Goal: Complete application form

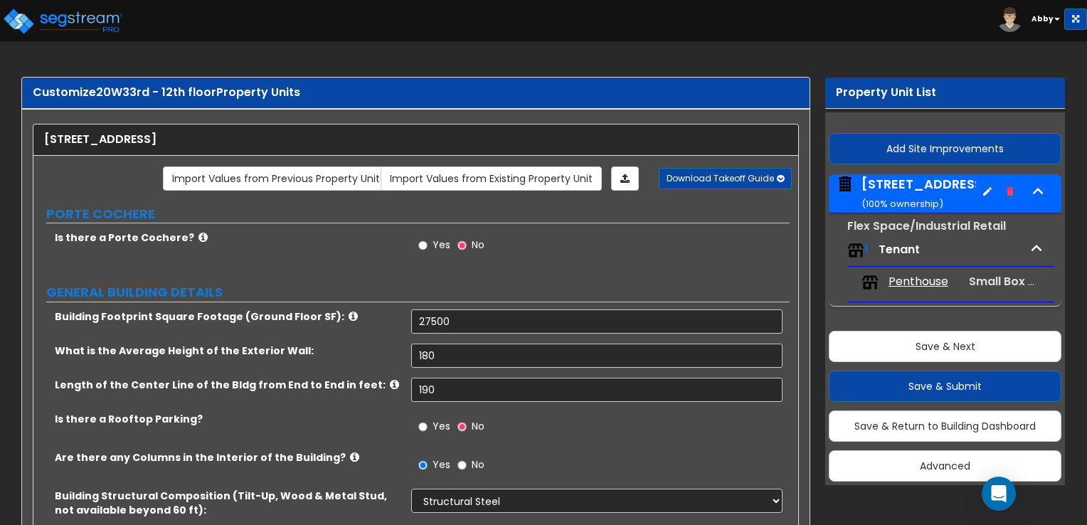
select select "4"
select select "2"
select select "5"
select select "2"
select select "12"
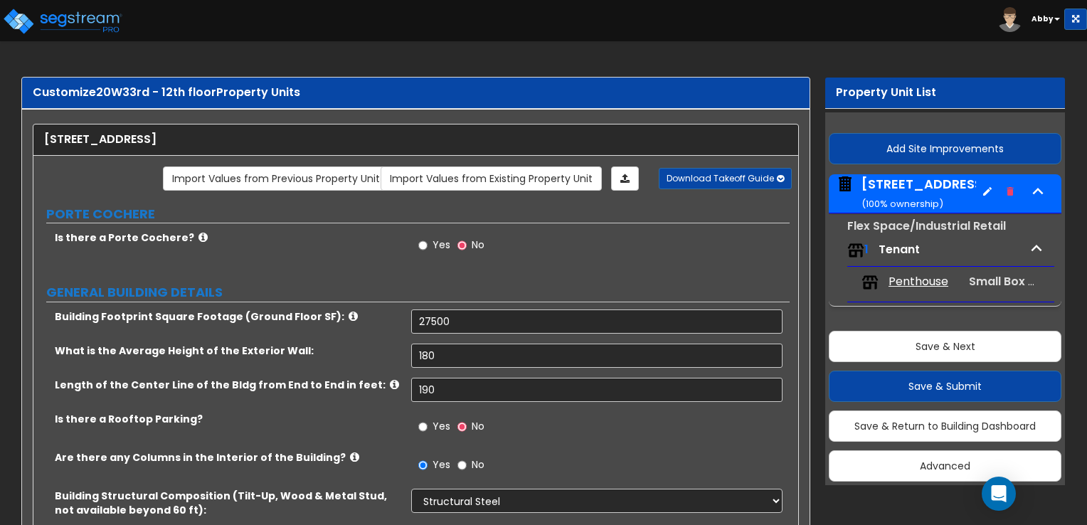
select select "2"
select select "3"
select select "1"
select select "2"
select select "4"
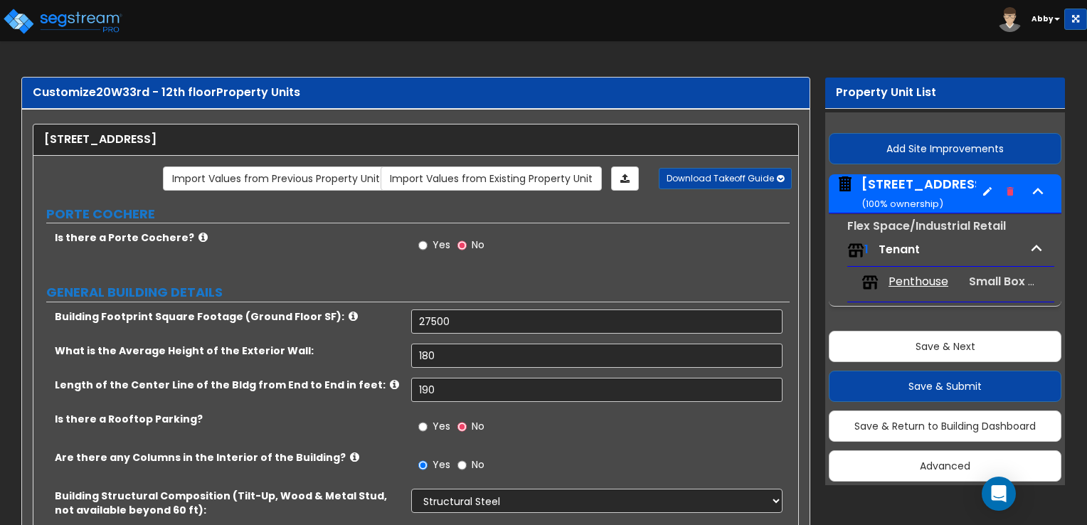
select select "2"
select select "1"
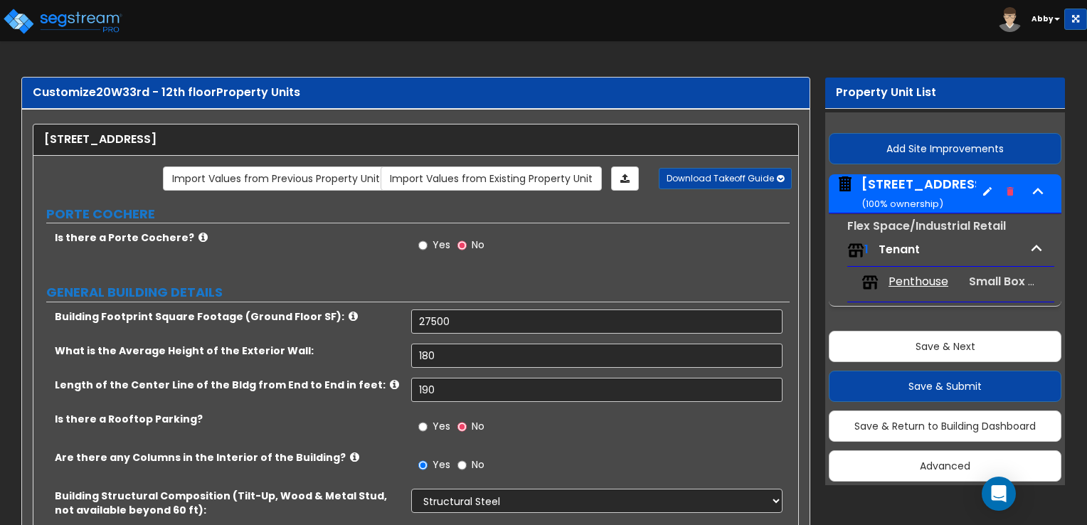
select select "2"
select select "1"
select select "2"
select select "1"
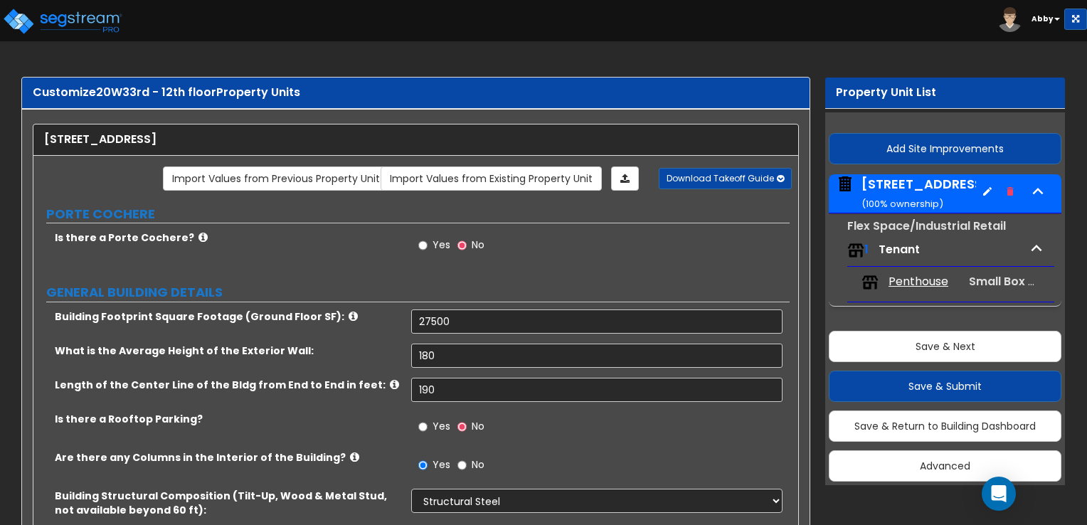
select select "1"
select select "2"
select select "1"
select select "2"
select select "1"
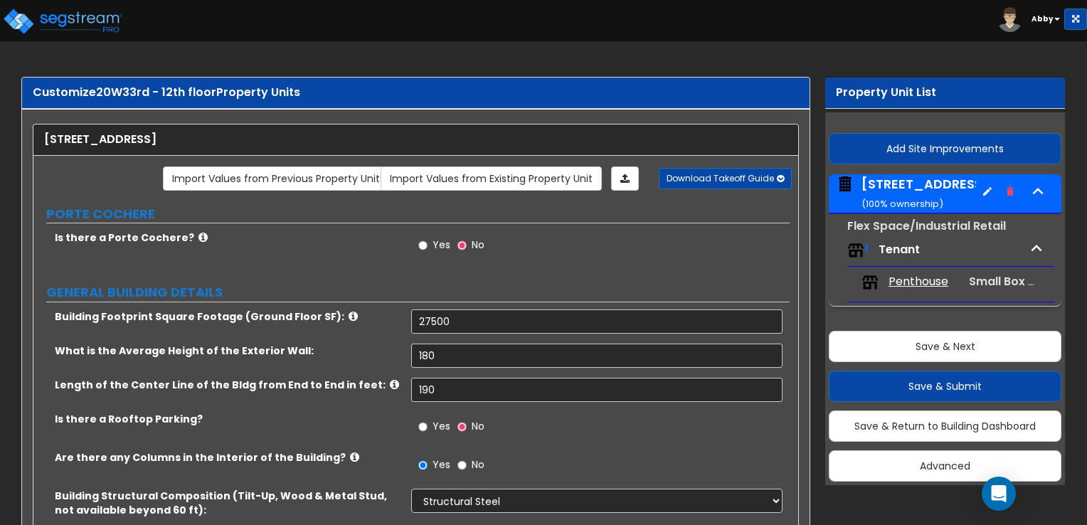
select select "8"
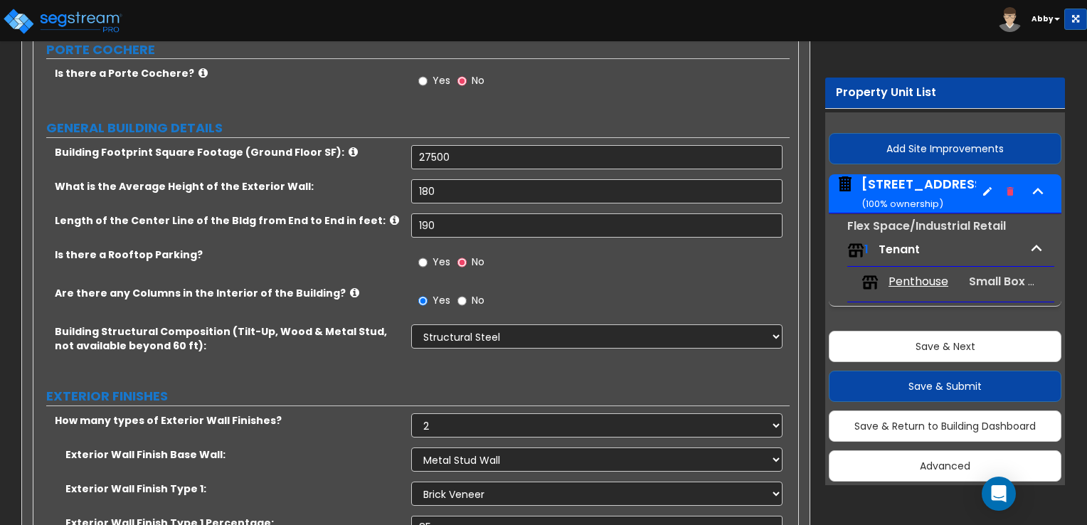
scroll to position [167, 0]
